Goal: Find contact information: Find contact information

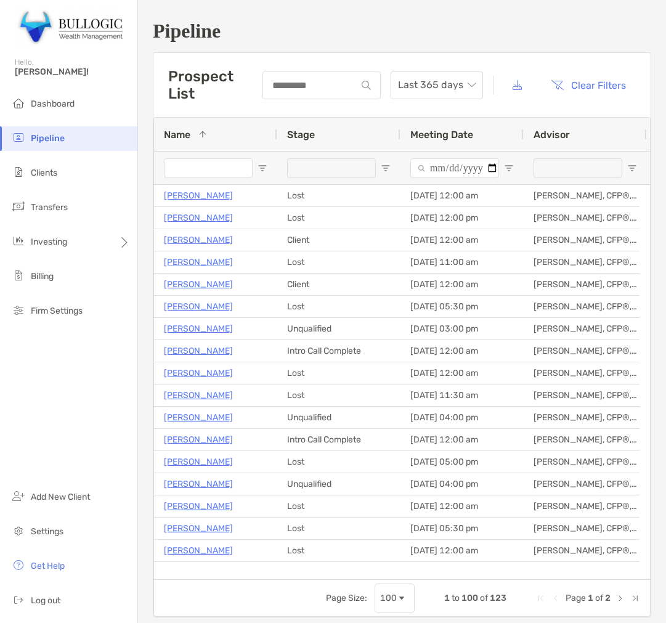
click at [224, 173] on input "Name Filter Input" at bounding box center [208, 168] width 89 height 20
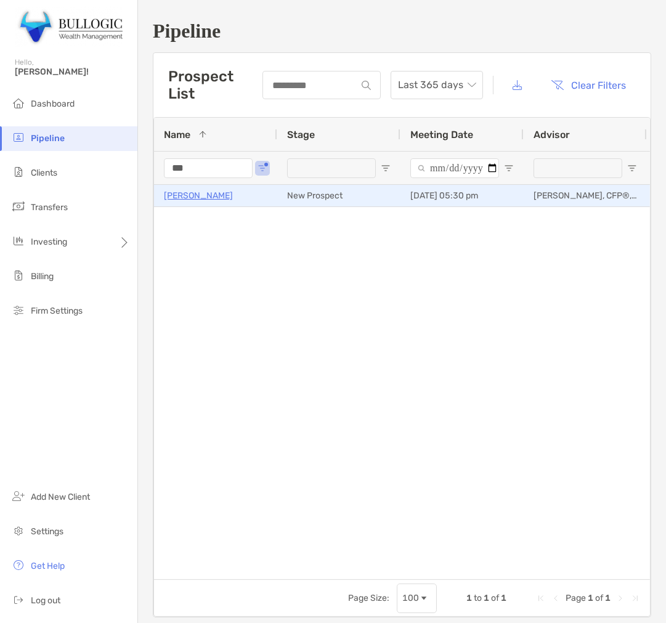
type input "***"
click at [192, 188] on p "[PERSON_NAME]" at bounding box center [198, 195] width 69 height 15
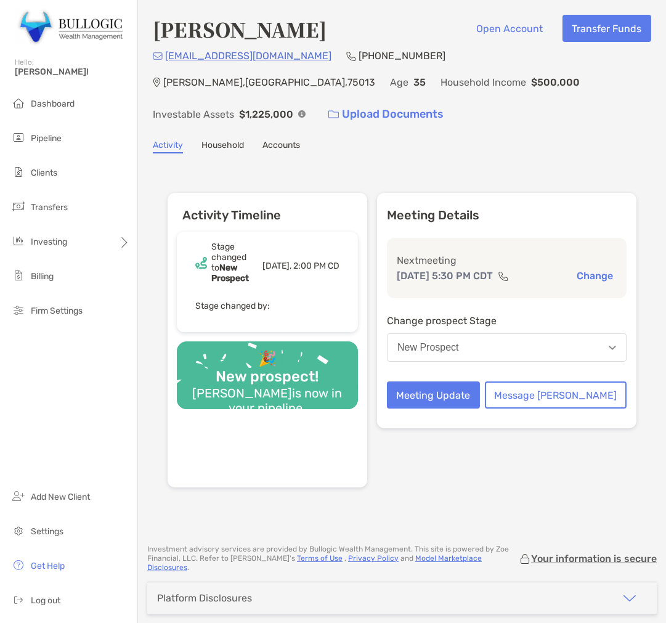
click at [176, 25] on h4 "[PERSON_NAME]" at bounding box center [240, 29] width 174 height 28
copy h4 "[PERSON_NAME]"
drag, startPoint x: 263, startPoint y: 51, endPoint x: 165, endPoint y: 68, distance: 98.8
click at [165, 68] on div "[EMAIL_ADDRESS][DOMAIN_NAME] (469) 733-[GEOGRAPHIC_DATA] Age [DEMOGRAPHIC_DATA]…" at bounding box center [402, 88] width 499 height 80
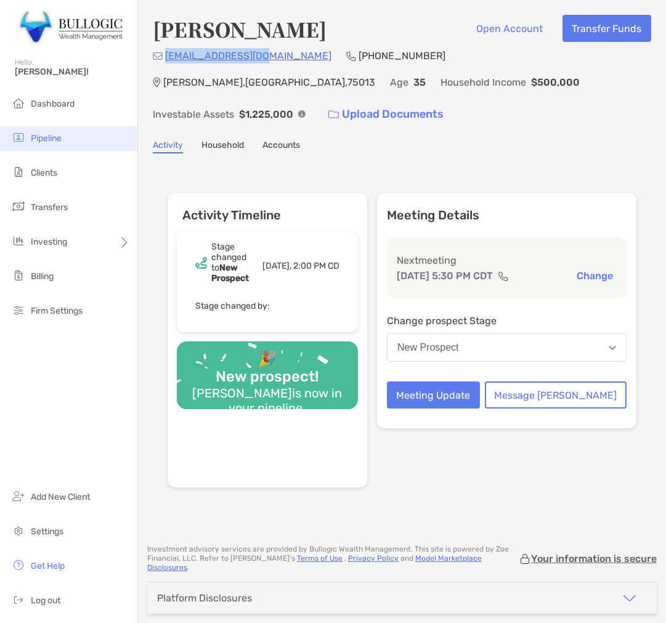
copy p "[EMAIL_ADDRESS][DOMAIN_NAME]"
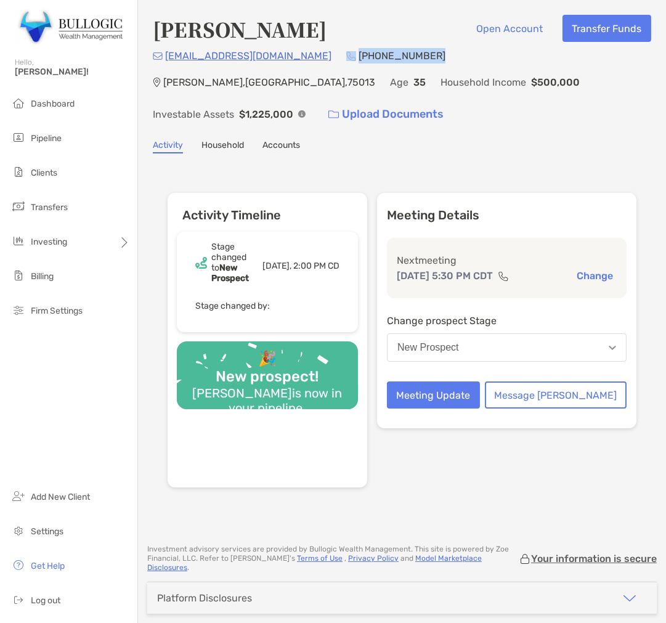
drag, startPoint x: 358, startPoint y: 57, endPoint x: 285, endPoint y: 60, distance: 72.8
click at [285, 60] on div "[EMAIL_ADDRESS][DOMAIN_NAME] (469) 733-[GEOGRAPHIC_DATA] Age [DEMOGRAPHIC_DATA]…" at bounding box center [402, 88] width 499 height 80
copy div "[PHONE_NUMBER]"
